Goal: Task Accomplishment & Management: Manage account settings

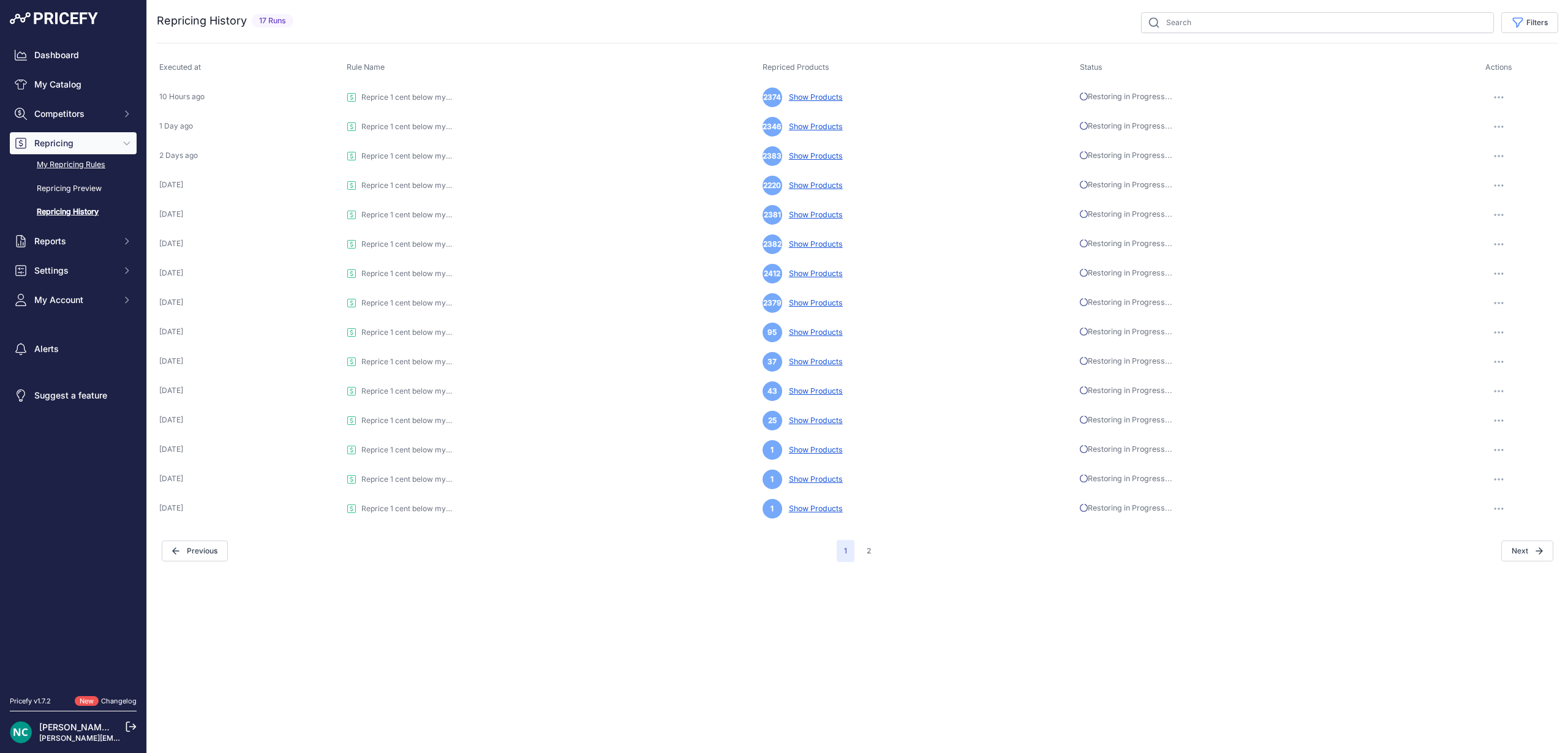
click at [78, 164] on link "My Repricing Rules" at bounding box center [73, 165] width 127 height 22
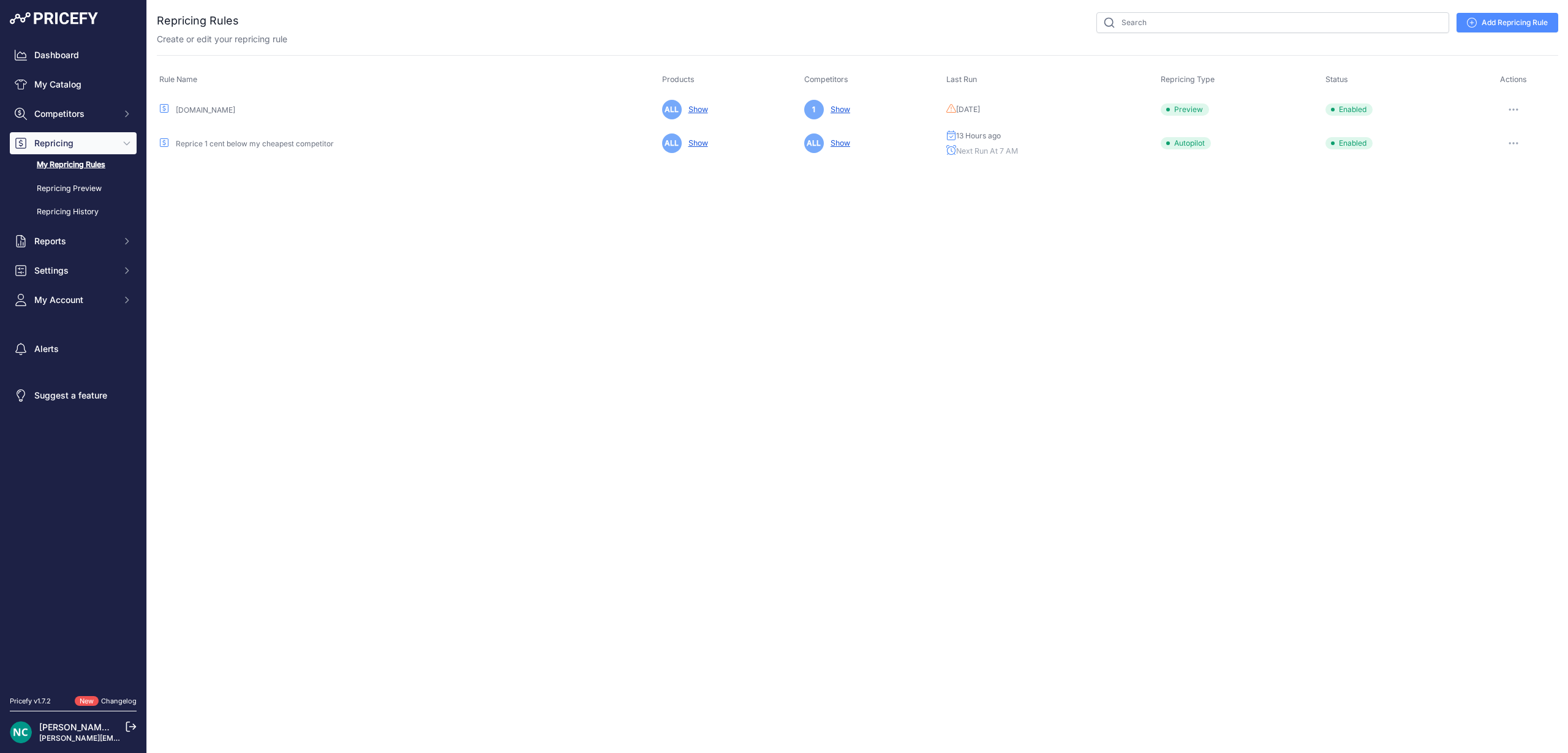
click at [1513, 143] on icon "button" at bounding box center [1513, 143] width 1 height 1
click at [1505, 164] on link "Edit" at bounding box center [1517, 169] width 79 height 20
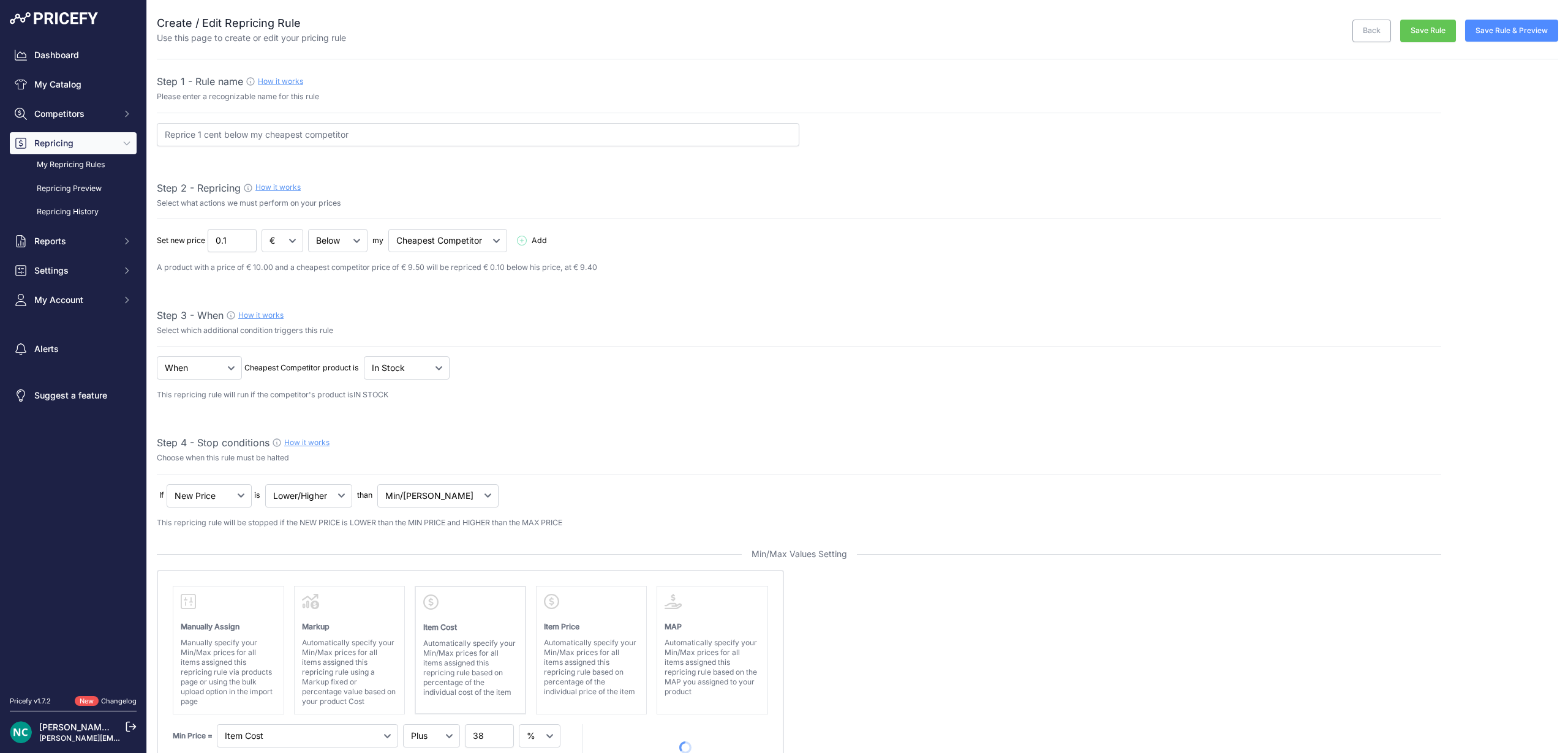
select select "percentage"
select select "7"
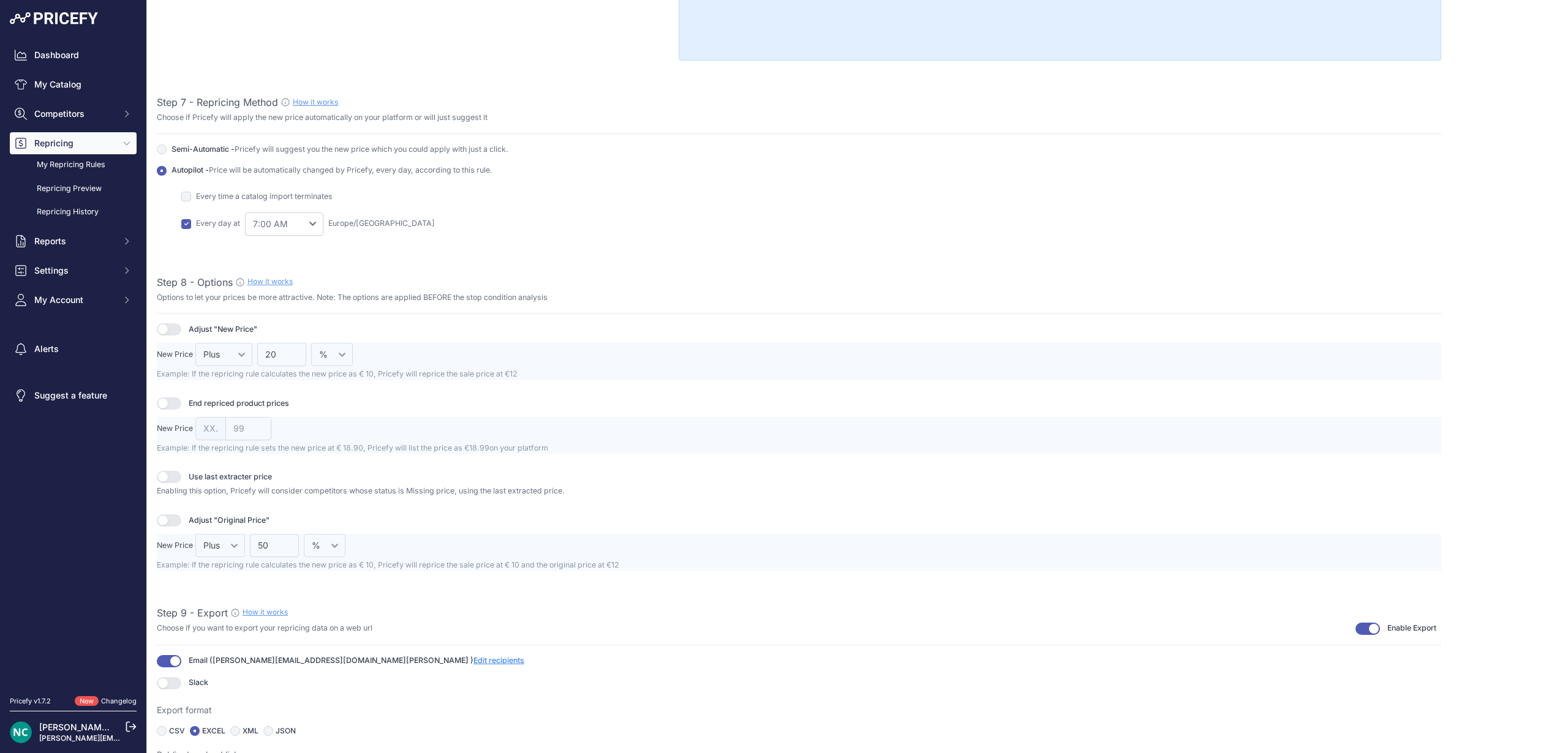
scroll to position [1359, 0]
click at [199, 152] on span "Semi-Automatic - Pricefy will suggest you the new price which you could apply w…" at bounding box center [340, 153] width 337 height 9
click at [163, 152] on input "Autopilot - Price will be automatically changed by Pricefy, every day, accordin…" at bounding box center [161, 154] width 10 height 10
radio input "true"
checkbox input "false"
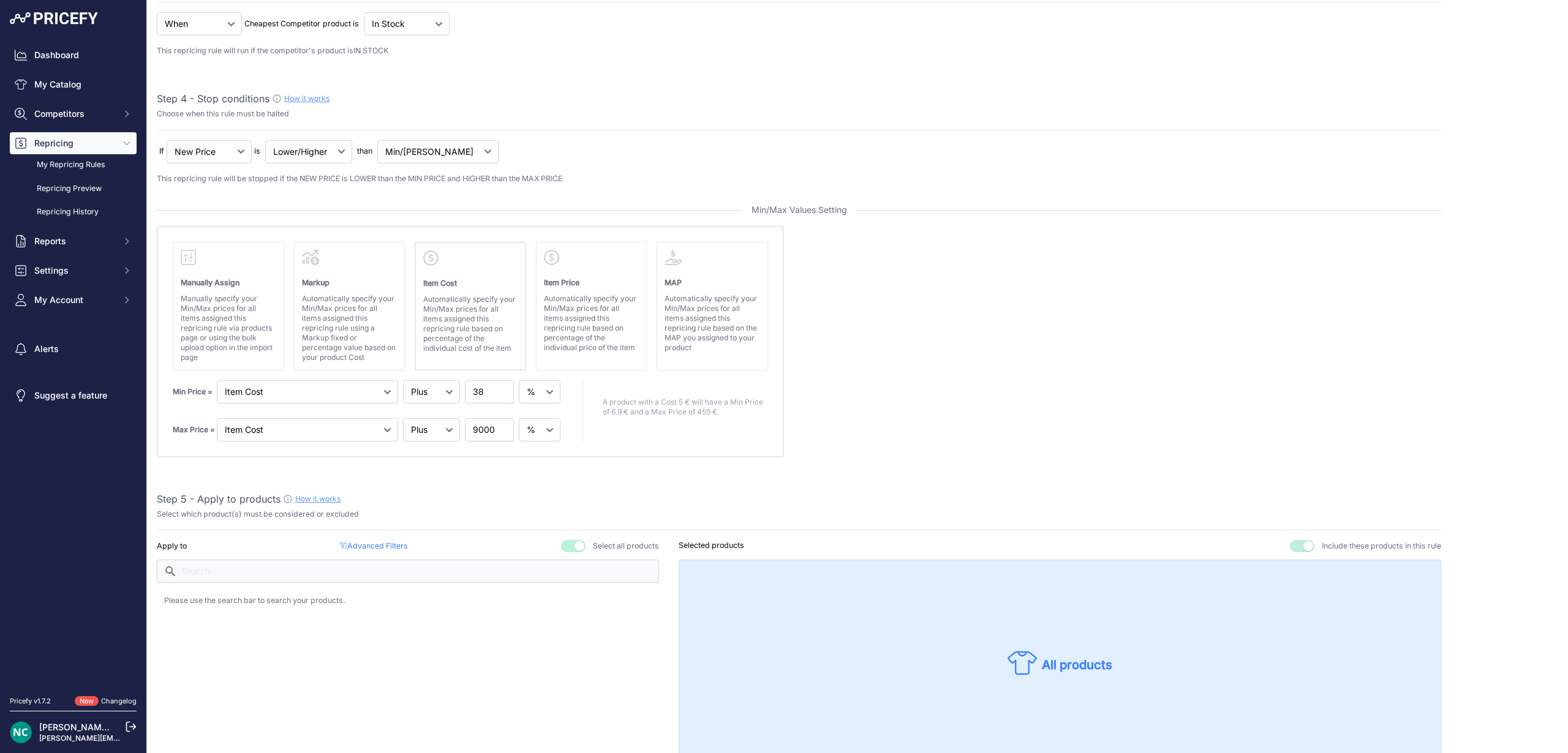
scroll to position [0, 0]
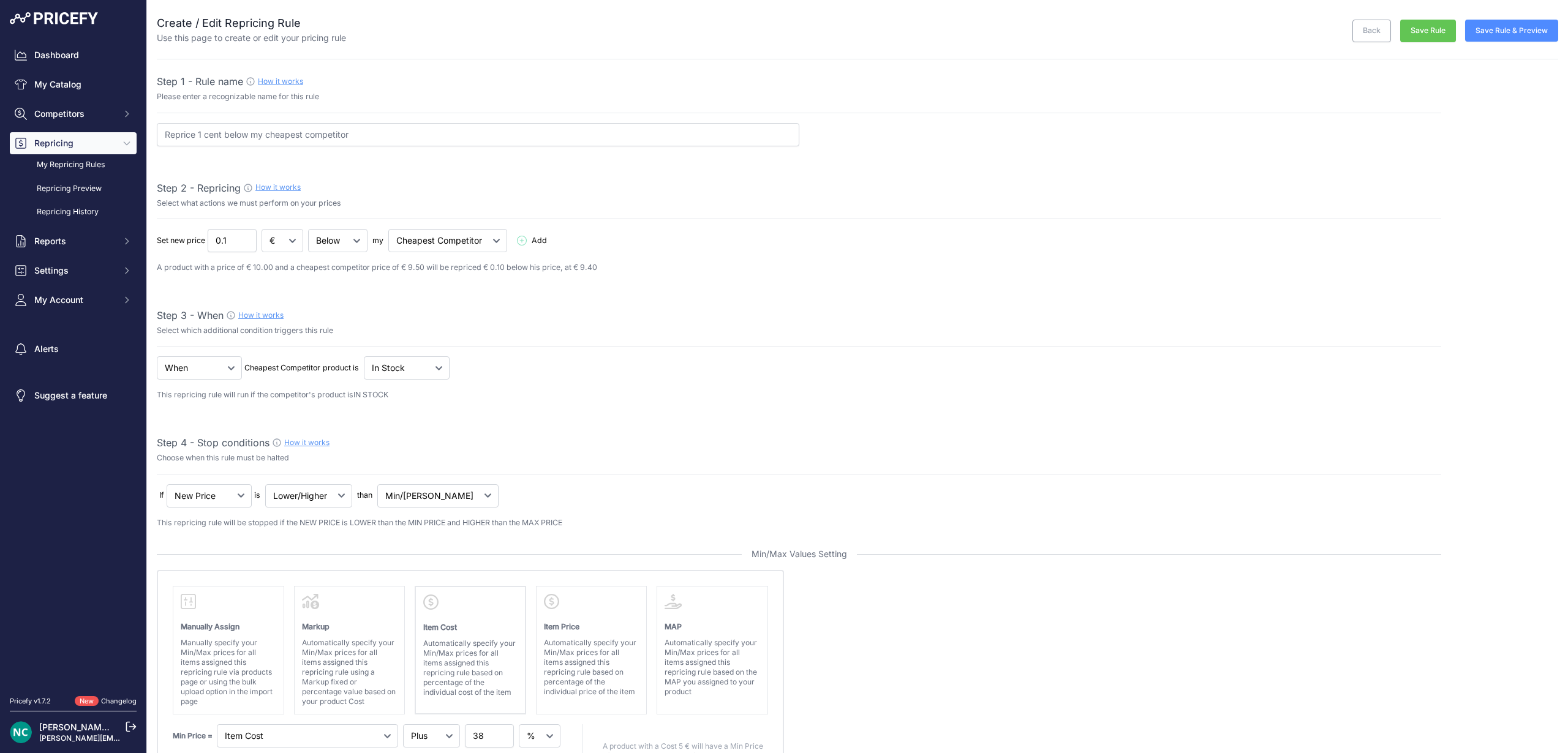
click at [1432, 33] on button "Save Rule" at bounding box center [1427, 31] width 56 height 23
